Goal: Use online tool/utility: Utilize a website feature to perform a specific function

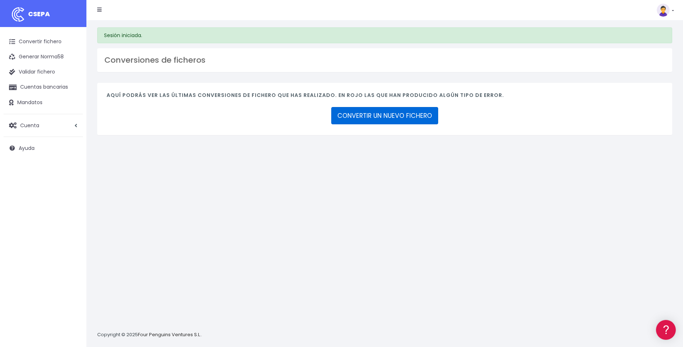
click at [350, 116] on link "CONVERTIR UN NUEVO FICHERO" at bounding box center [384, 115] width 107 height 17
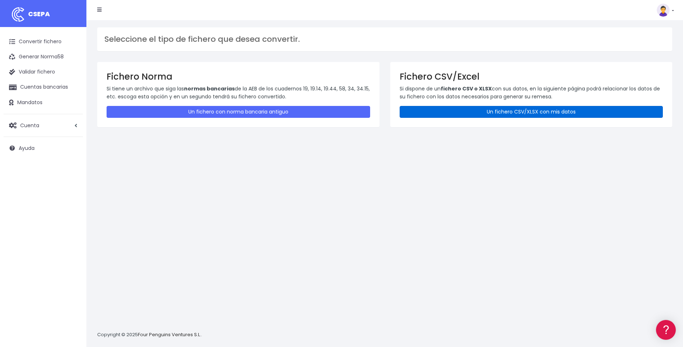
click at [459, 111] on link "Un fichero CSV/XLSX con mis datos" at bounding box center [532, 112] width 264 height 12
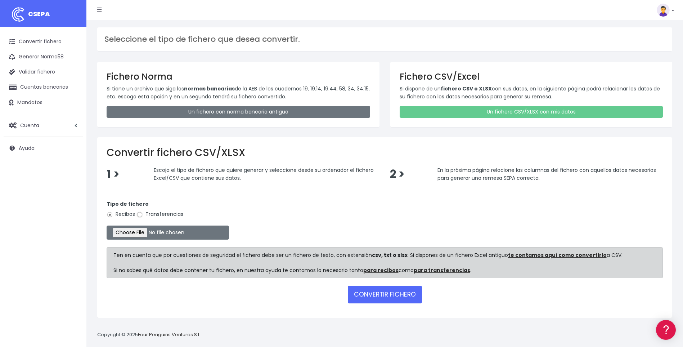
click at [143, 215] on input "Transferencias" at bounding box center [140, 214] width 6 height 6
radio input "true"
click at [142, 231] on input "file" at bounding box center [168, 233] width 123 height 14
type input "C:\fakepath\B8.csv"
click at [373, 298] on button "CONVERTIR FICHERO" at bounding box center [385, 294] width 74 height 17
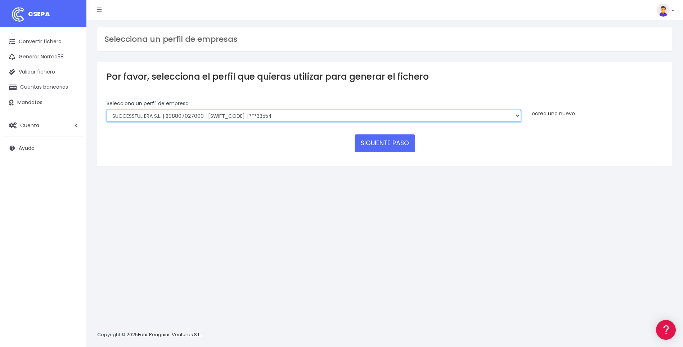
click at [518, 115] on select "SUCCESSFUL ERA S.L. | B98807027000 | BSABESBBXXX | ***33554 SERVICE FOR YOU S.L…" at bounding box center [314, 116] width 415 height 12
select select "2585"
click at [107, 110] on select "SUCCESSFUL ERA S.L. | B98807027000 | BSABESBBXXX | ***33554 SERVICE FOR YOU S.L…" at bounding box center [314, 116] width 415 height 12
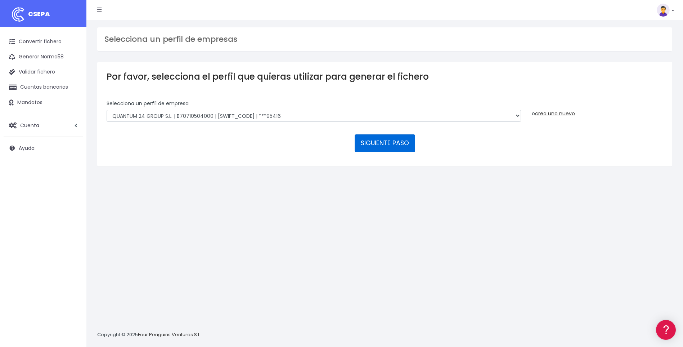
click at [389, 144] on button "SIGUIENTE PASO" at bounding box center [385, 142] width 61 height 17
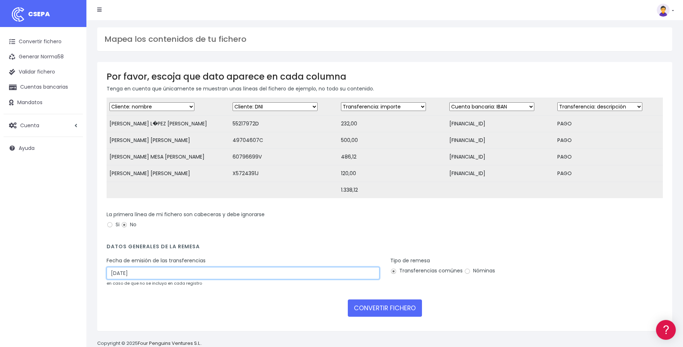
click at [123, 278] on input "[DATE]" at bounding box center [243, 273] width 273 height 12
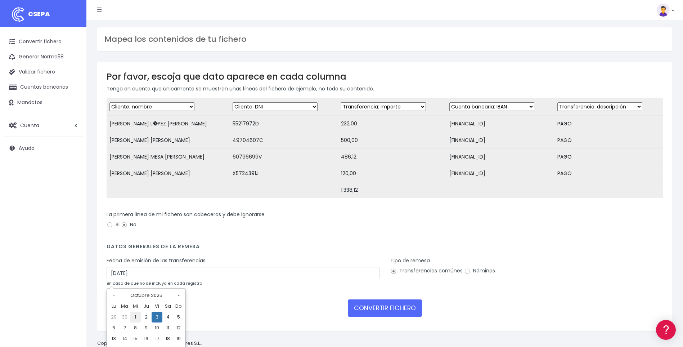
click at [135, 317] on td "1" at bounding box center [135, 317] width 11 height 11
type input "01/10/2025"
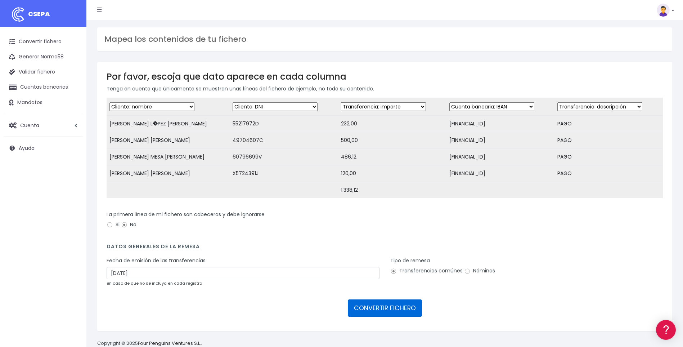
click at [377, 313] on button "CONVERTIR FICHERO" at bounding box center [385, 307] width 74 height 17
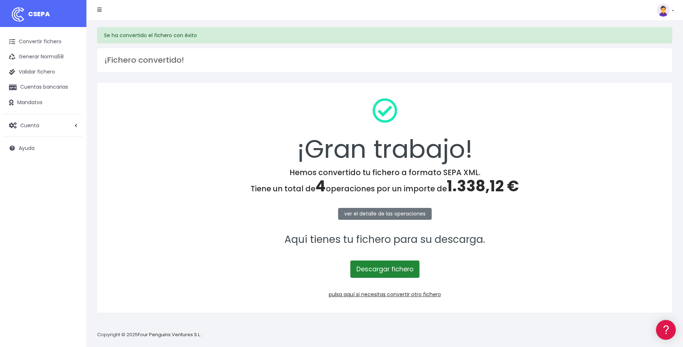
click at [397, 269] on link "Descargar fichero" at bounding box center [385, 268] width 69 height 17
